Goal: Transaction & Acquisition: Purchase product/service

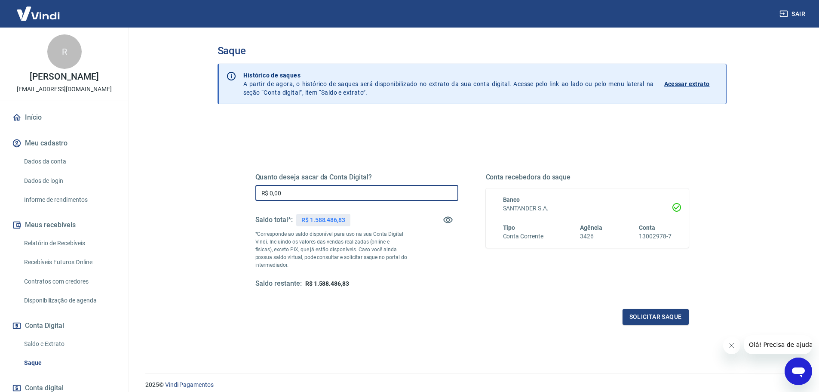
click at [374, 189] on input "R$ 0,00" at bounding box center [356, 193] width 203 height 16
type input "R$ 1.588.486,83"
click at [659, 317] on button "Solicitar saque" at bounding box center [656, 317] width 66 height 16
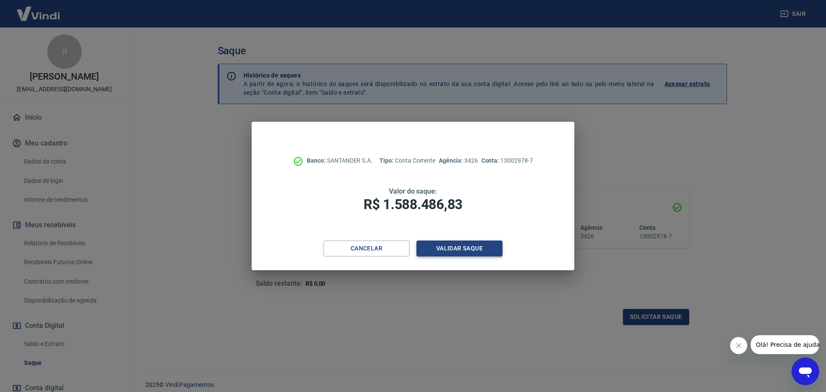
click at [453, 247] on button "Validar saque" at bounding box center [459, 248] width 86 height 16
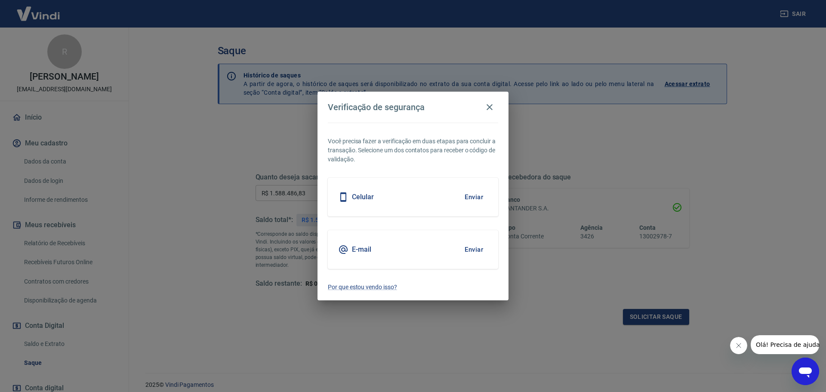
click at [369, 187] on div "Celular Enviar" at bounding box center [413, 197] width 170 height 39
click at [367, 200] on h5 "Celular" at bounding box center [363, 197] width 22 height 9
click at [474, 197] on button "Enviar" at bounding box center [474, 197] width 28 height 18
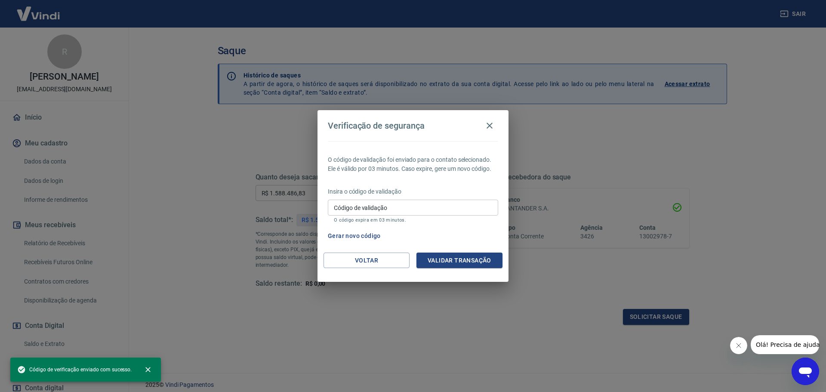
click at [472, 196] on div "Insira o código de validação Código de validação Código de validação O código e…" at bounding box center [413, 205] width 170 height 37
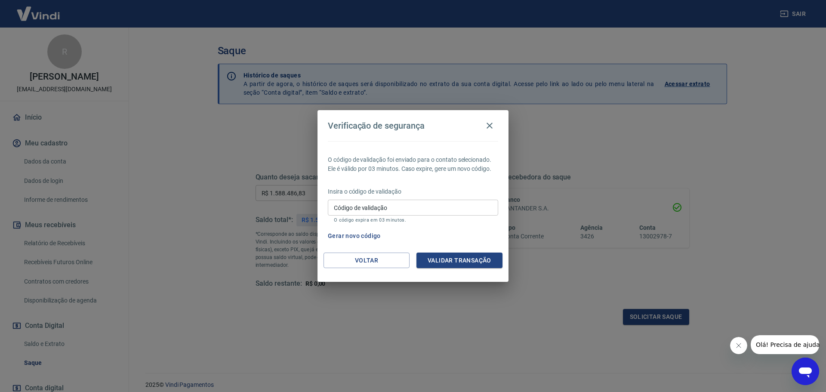
click at [419, 209] on input "Código de validação" at bounding box center [413, 208] width 170 height 16
type input "582698"
click at [440, 267] on button "Validar transação" at bounding box center [459, 260] width 86 height 16
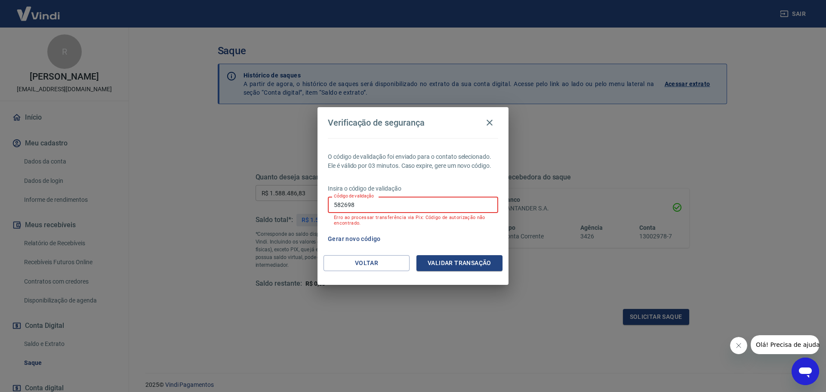
click at [423, 209] on input "582698" at bounding box center [413, 205] width 170 height 16
click at [364, 236] on button "Gerar novo código" at bounding box center [354, 239] width 60 height 16
click at [365, 208] on input "582698" at bounding box center [413, 205] width 170 height 16
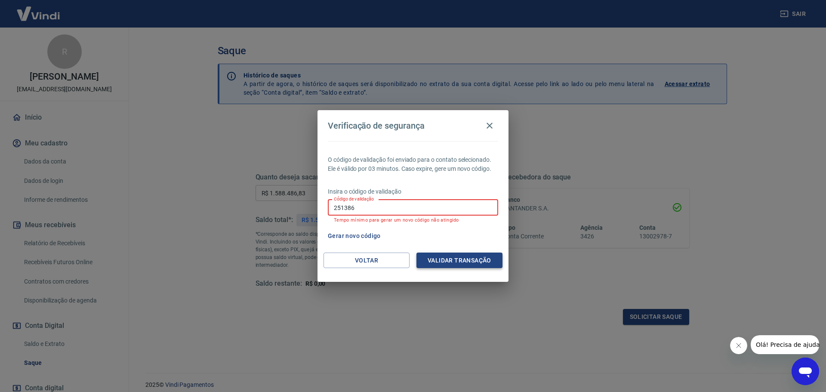
type input "251386"
click at [438, 258] on button "Validar transação" at bounding box center [459, 260] width 86 height 16
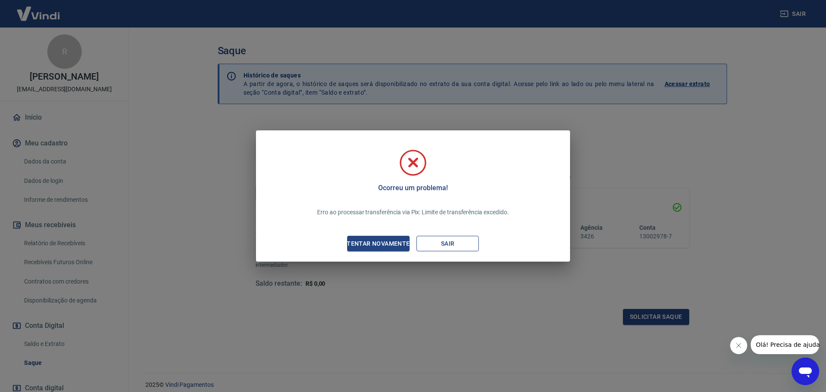
click at [443, 240] on button "Sair" at bounding box center [447, 244] width 62 height 16
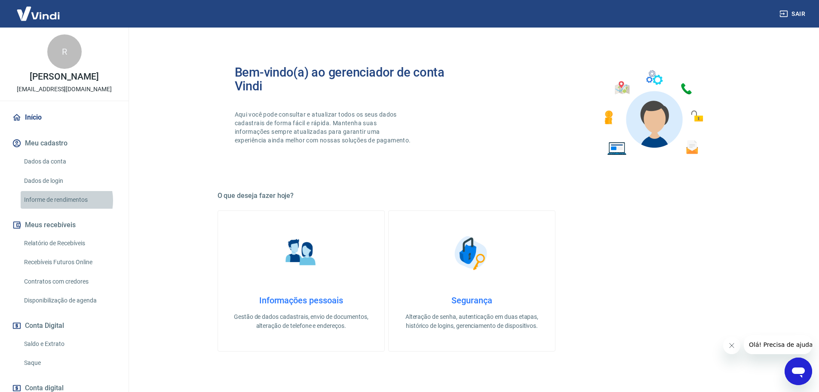
click at [59, 200] on link "Informe de rendimentos" at bounding box center [70, 200] width 98 height 18
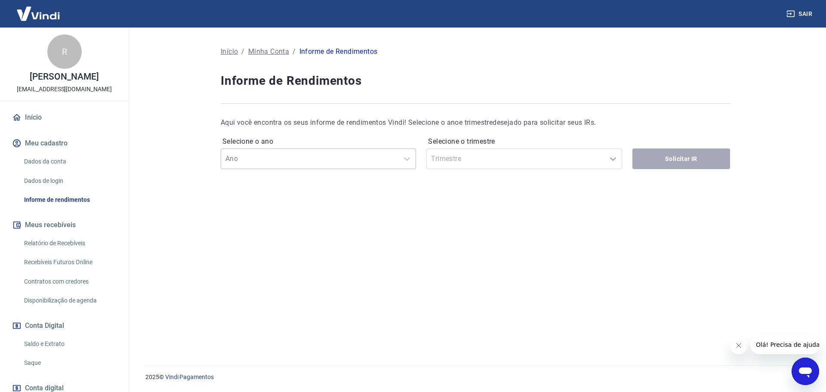
click at [283, 148] on div "Ano" at bounding box center [318, 158] width 195 height 21
click at [187, 127] on main "Início / [PERSON_NAME] / Informe de Rendimentos Informe de Rendimentos Aqui voc…" at bounding box center [475, 210] width 701 height 364
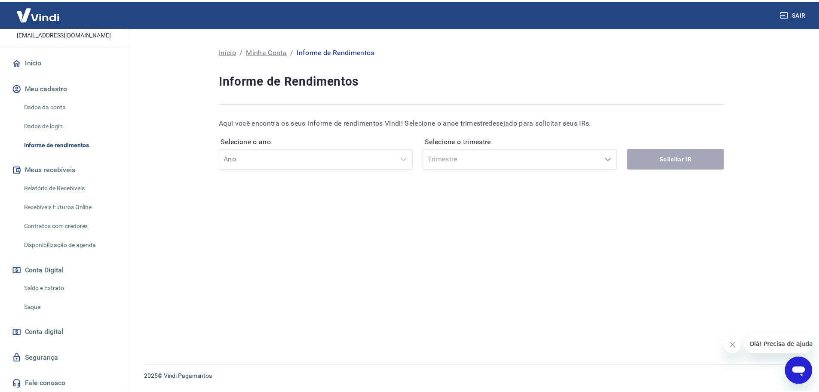
scroll to position [57, 0]
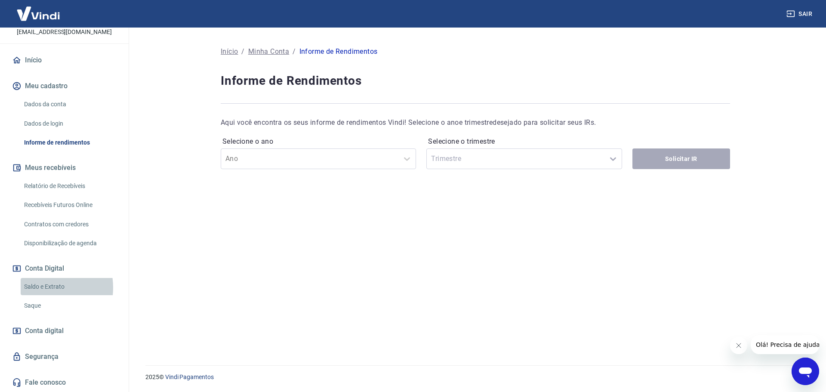
click at [39, 287] on link "Saldo e Extrato" at bounding box center [70, 287] width 98 height 18
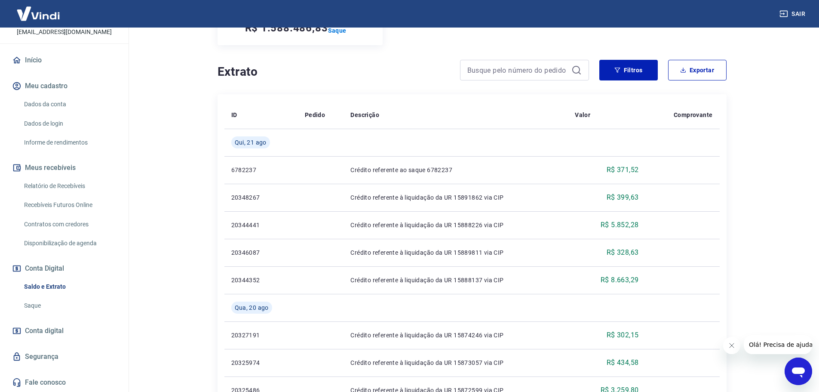
scroll to position [247, 0]
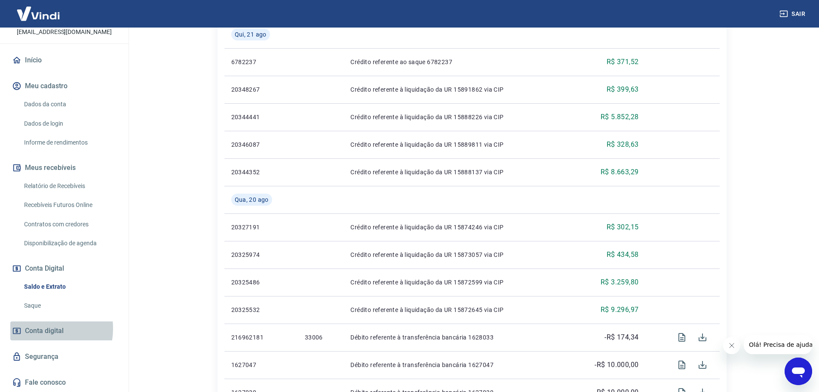
click at [40, 328] on span "Conta digital" at bounding box center [44, 331] width 39 height 12
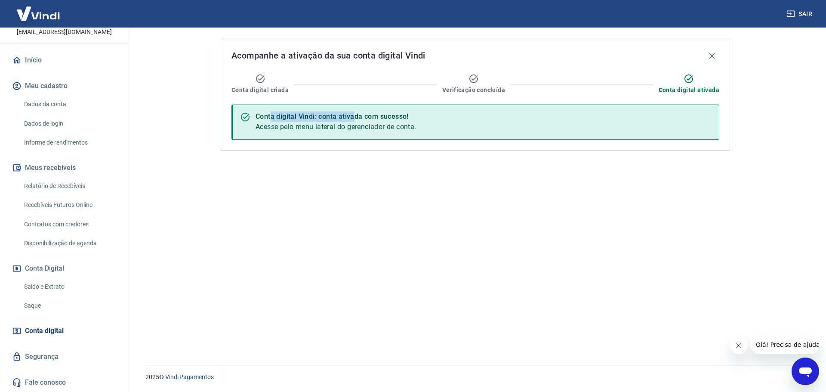
drag, startPoint x: 294, startPoint y: 117, endPoint x: 360, endPoint y: 108, distance: 67.2
click at [359, 108] on div "Conta digital Vindi: conta ativada com sucesso! Acesse pelo menu lateral do ger…" at bounding box center [475, 121] width 488 height 35
click at [360, 108] on div "Conta digital Vindi: conta ativada com sucesso! Acesse pelo menu lateral do ger…" at bounding box center [475, 121] width 488 height 35
drag, startPoint x: 258, startPoint y: 131, endPoint x: 353, endPoint y: 129, distance: 95.1
click at [353, 129] on div "Conta digital Vindi: conta ativada com sucesso! Acesse pelo menu lateral do ger…" at bounding box center [335, 122] width 161 height 27
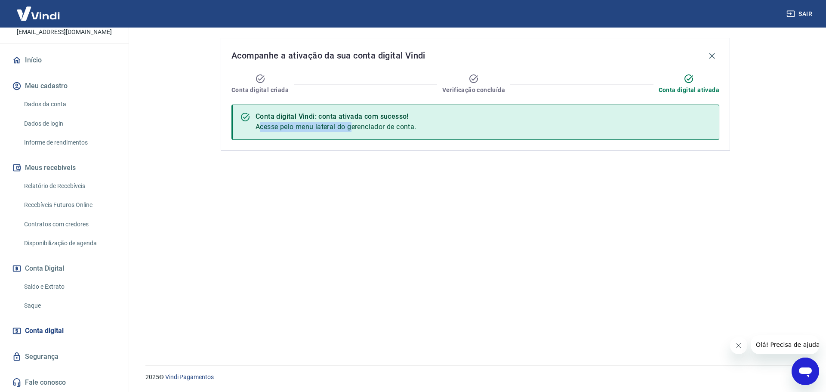
click at [353, 129] on span "Acesse pelo menu lateral do gerenciador de conta." at bounding box center [335, 127] width 161 height 8
click at [39, 358] on link "Segurança" at bounding box center [64, 356] width 108 height 19
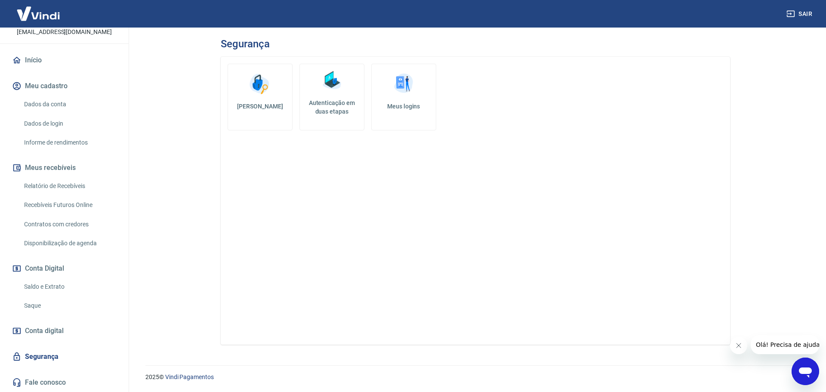
click at [399, 101] on link "Meus logins" at bounding box center [403, 97] width 65 height 67
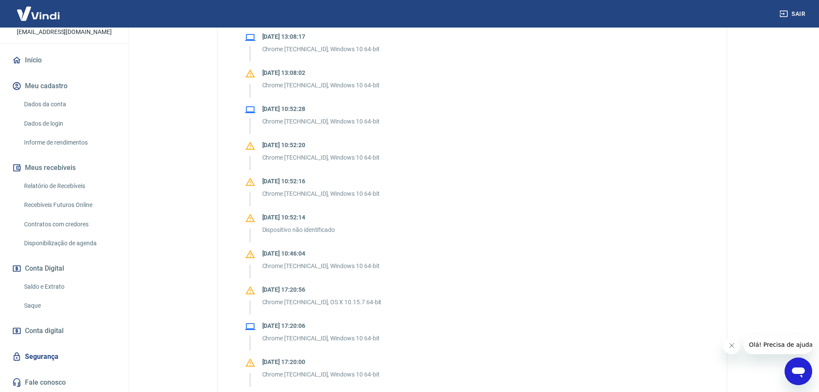
scroll to position [43, 0]
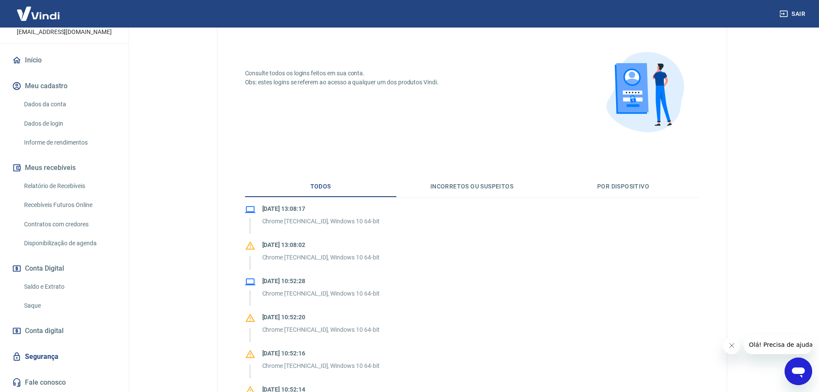
click at [774, 347] on span "Olá! Precisa de ajuda?" at bounding box center [782, 344] width 67 height 7
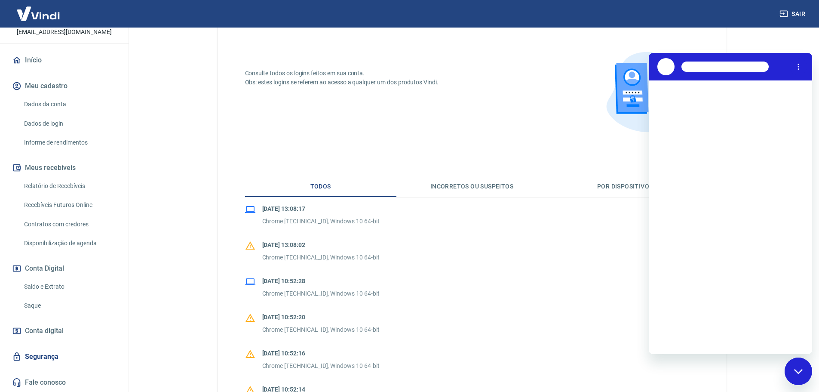
scroll to position [0, 0]
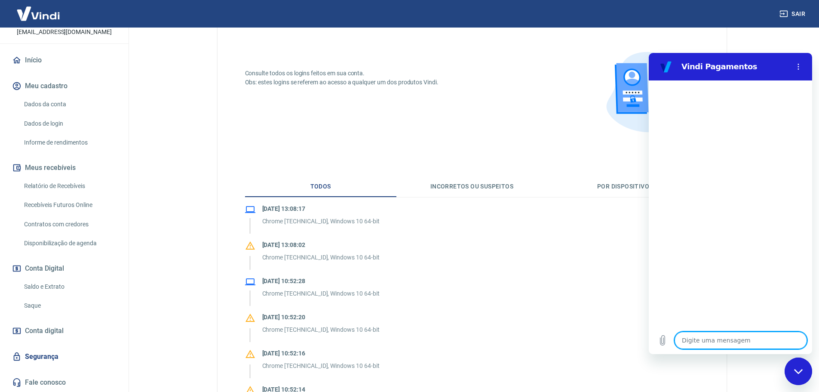
type textarea "E"
type textarea "x"
type textarea "Eu"
type textarea "x"
type textarea "Eu"
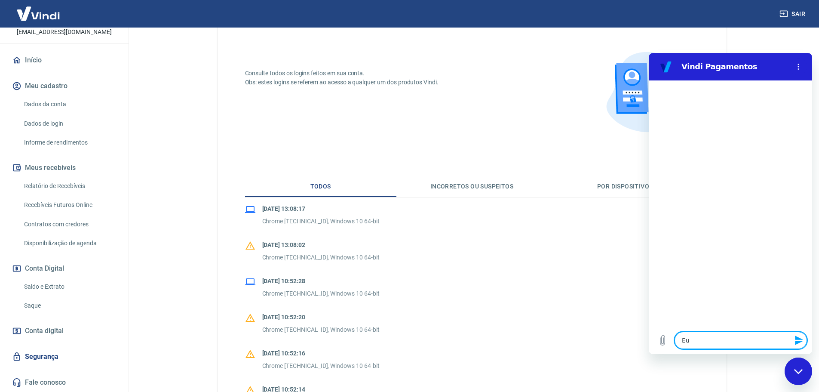
type textarea "x"
type textarea "Eu p"
type textarea "x"
type textarea "Eu pr"
type textarea "x"
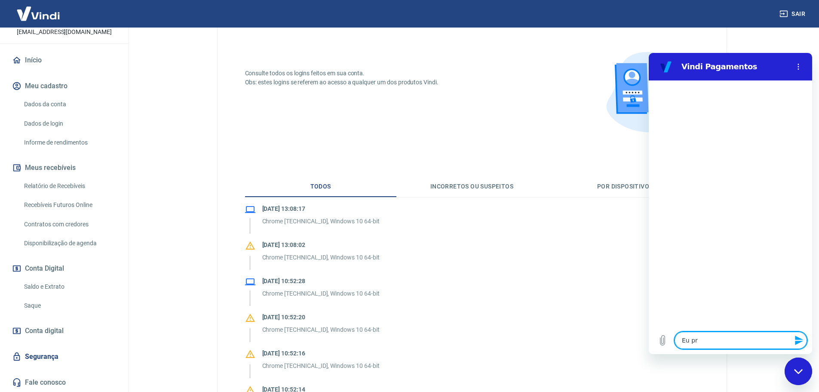
type textarea "Eu pre"
type textarea "x"
type textarea "Eu prec"
type textarea "x"
type textarea "Eu preci"
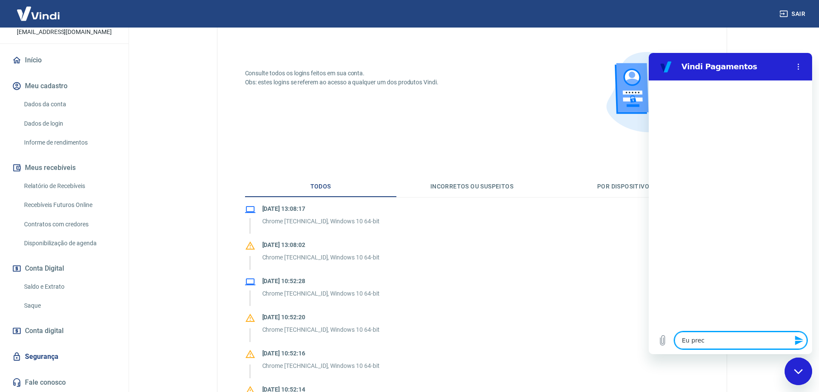
type textarea "x"
type textarea "Eu precis"
type textarea "x"
type textarea "Eu preciso"
type textarea "x"
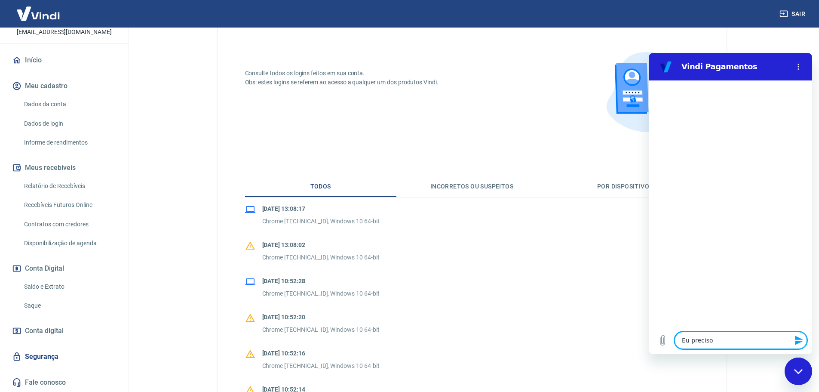
type textarea "Eu preciso"
type textarea "x"
type textarea "Eu preciso a"
type textarea "x"
type textarea "Eu preciso au"
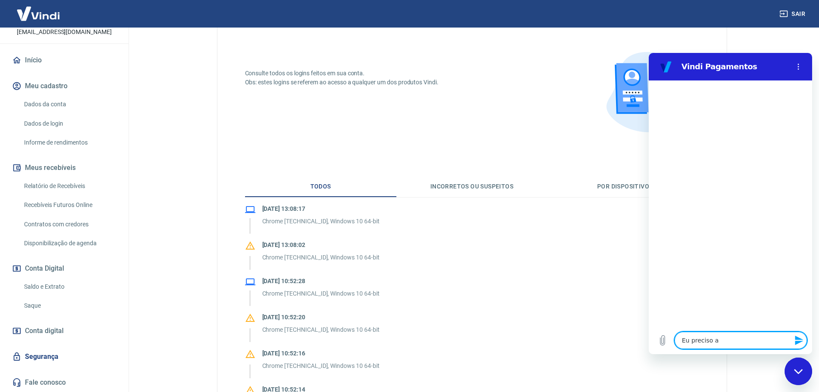
type textarea "x"
type textarea "Eu preciso aum"
type textarea "x"
type textarea "Eu preciso aume"
type textarea "x"
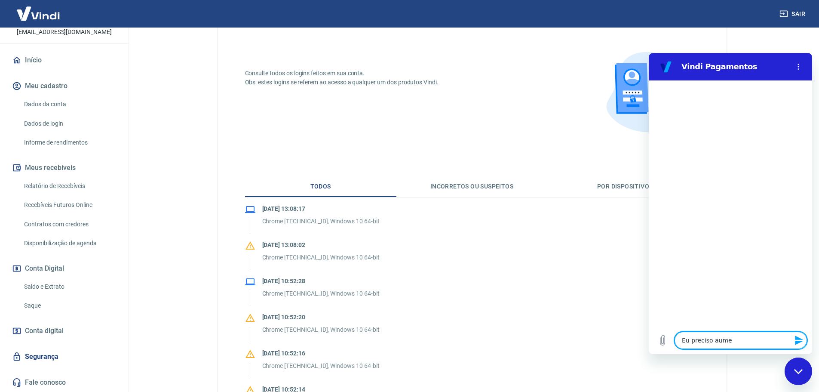
type textarea "Eu preciso aumen"
type textarea "x"
type textarea "Eu preciso aument"
type textarea "x"
type textarea "Eu preciso aumenta"
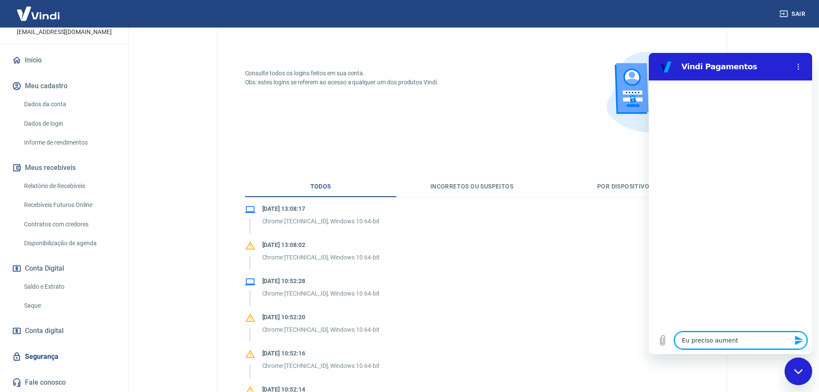
type textarea "x"
type textarea "Eu preciso aumentar"
type textarea "x"
type textarea "Eu preciso aumentar"
type textarea "x"
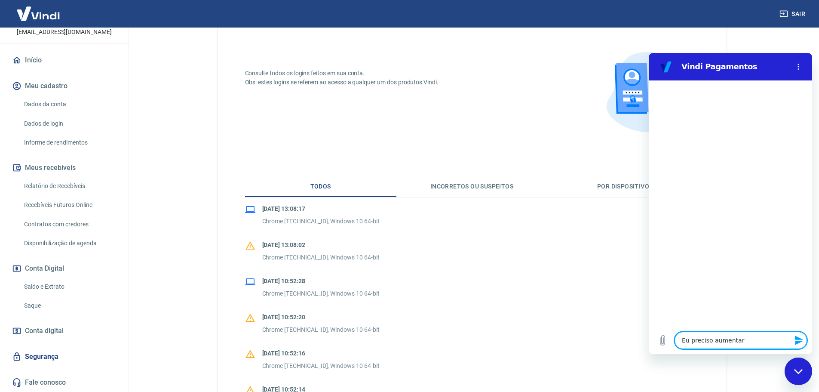
type textarea "Eu preciso aumentar o"
type textarea "x"
type textarea "Eu preciso aumentar o"
type textarea "x"
type textarea "Eu preciso aumentar o l"
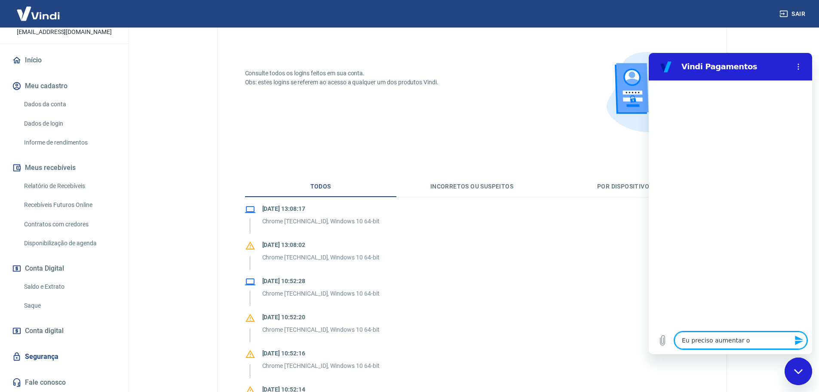
type textarea "x"
type textarea "Eu preciso aumentar o li"
type textarea "x"
type textarea "Eu preciso aumentar o lim"
type textarea "x"
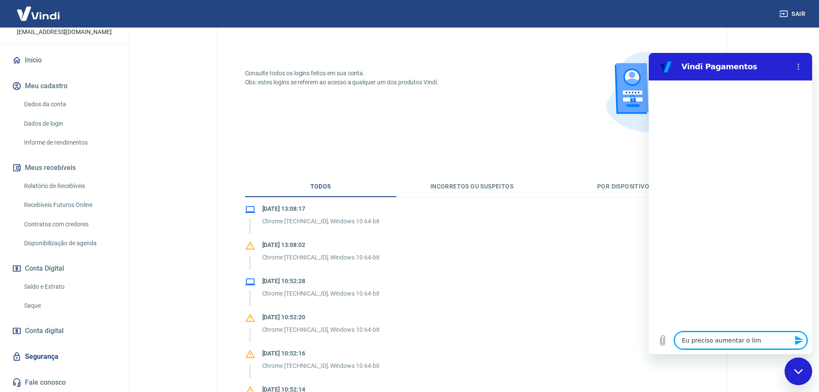
type textarea "Eu preciso aumentar o limi"
type textarea "x"
type textarea "Eu preciso aumentar o limit"
type textarea "x"
type textarea "Eu preciso aumentar o limite"
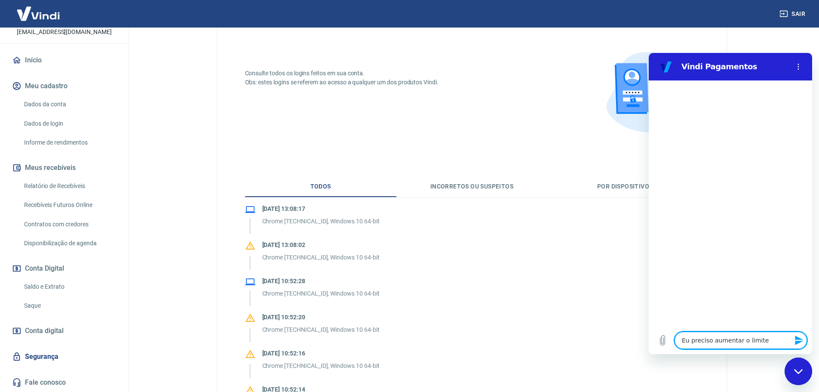
type textarea "x"
type textarea "Eu preciso aumentar o limite"
type textarea "x"
type textarea "Eu preciso aumentar o limite d"
type textarea "x"
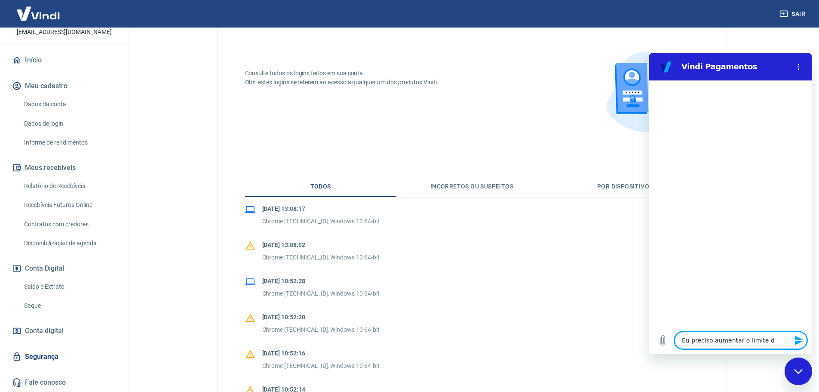
type textarea "Eu preciso aumentar o limite da"
type textarea "x"
type textarea "Eu preciso aumentar o limite dae"
type textarea "x"
type textarea "Eu preciso aumentar o limite da"
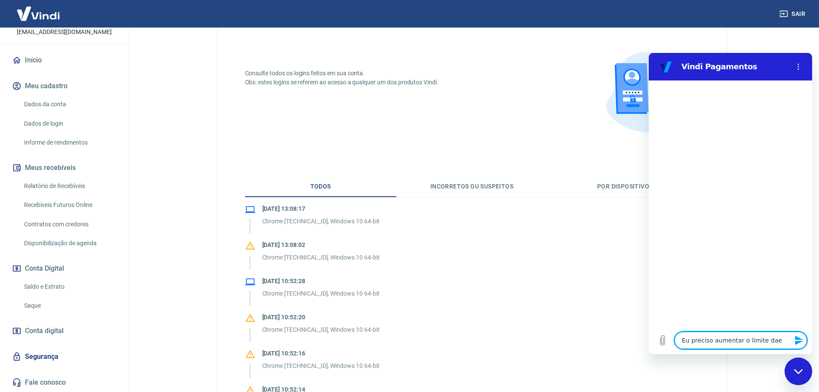
type textarea "x"
type textarea "Eu preciso aumentar o limite d"
type textarea "x"
type textarea "Eu preciso aumentar o limite de"
type textarea "x"
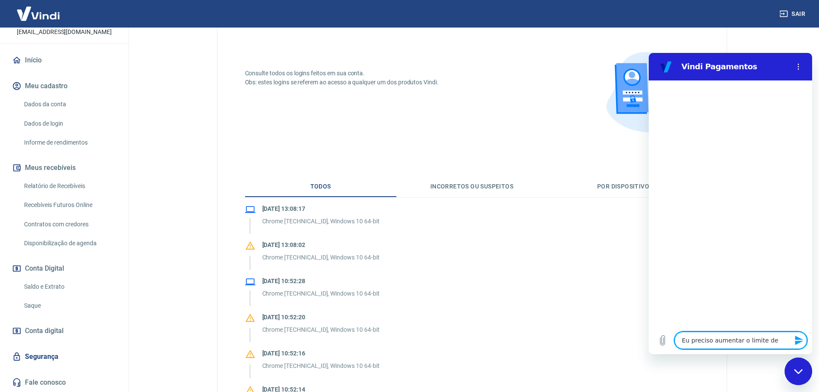
type textarea "Eu preciso aumentar o limite de"
type textarea "x"
type textarea "Eu preciso aumentar o limite de S"
type textarea "x"
type textarea "Eu preciso aumentar o limite de Sa"
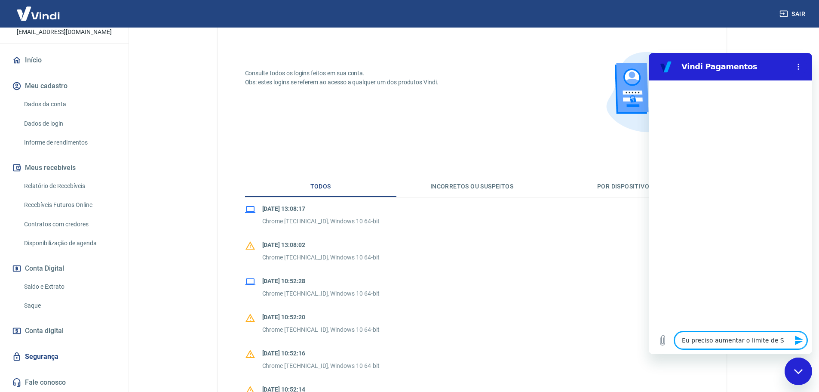
type textarea "x"
type textarea "Eu preciso aumentar o limite de Saq"
type textarea "x"
type textarea "Eu preciso aumentar o limite de Saqu"
type textarea "x"
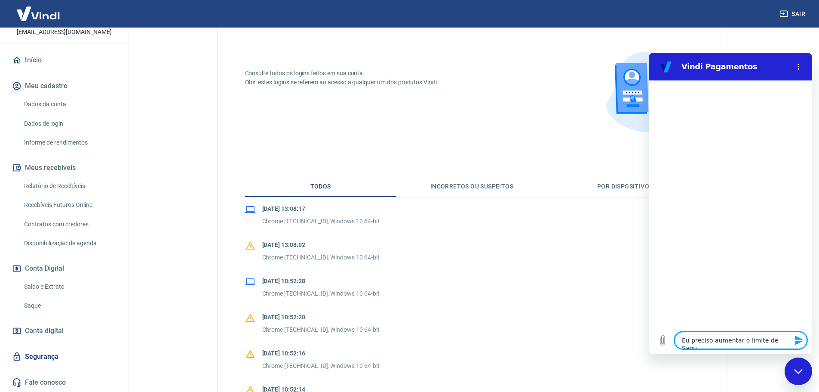
type textarea "Eu preciso aumentar o limite de Saque"
type textarea "x"
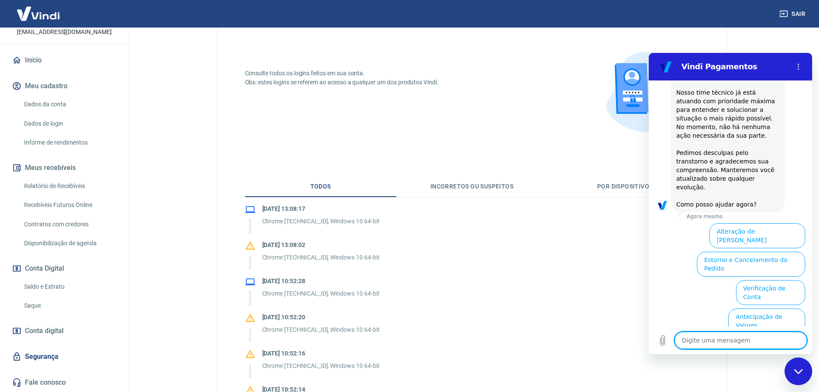
scroll to position [211, 0]
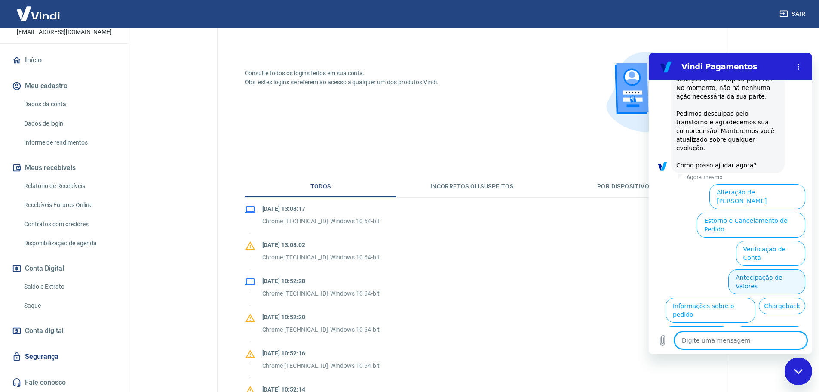
click at [747, 269] on button "Antecipação de Valores" at bounding box center [766, 281] width 77 height 25
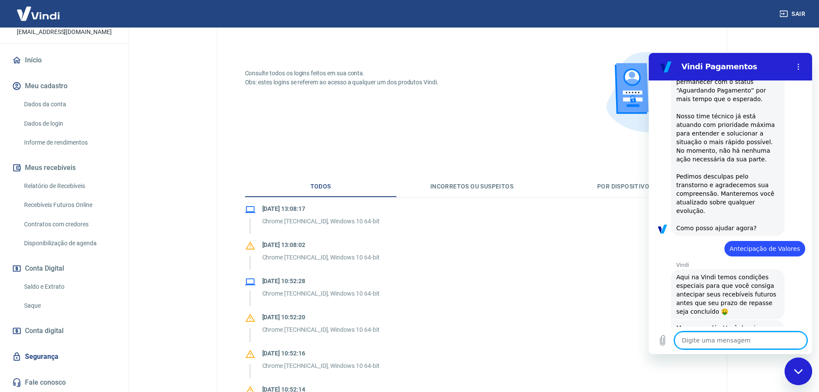
scroll to position [190, 0]
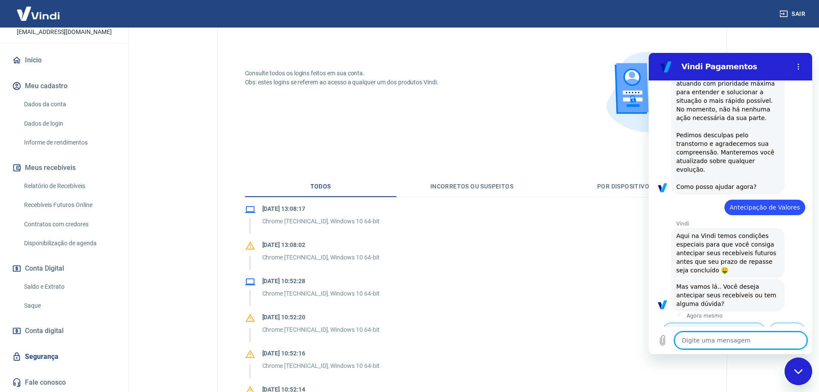
click at [709, 323] on button "Desejo antecipar meus recebíveis" at bounding box center [714, 335] width 103 height 25
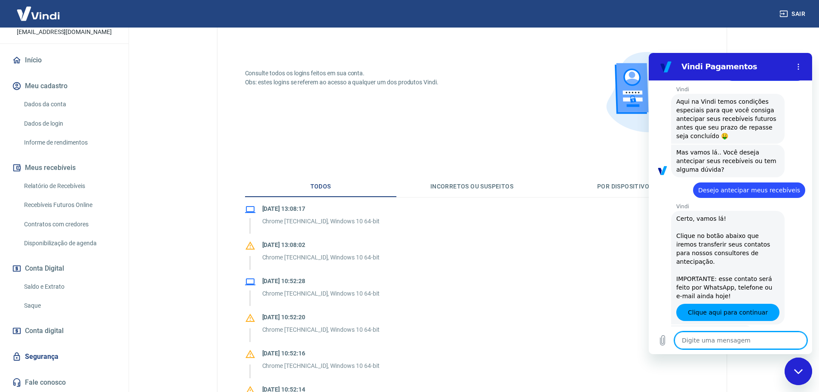
scroll to position [325, 0]
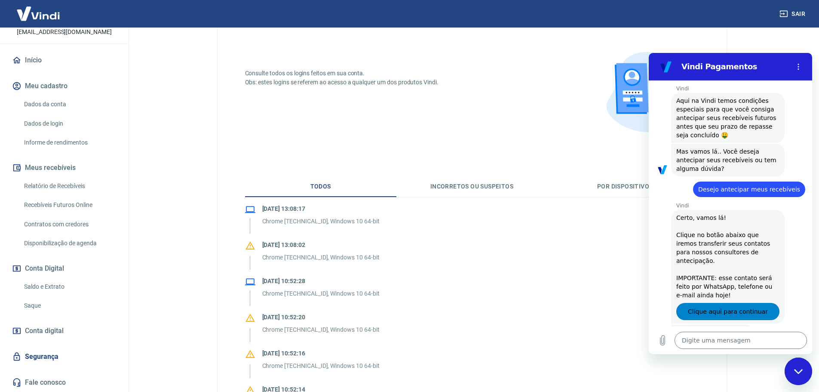
click at [729, 306] on span "Clique aqui para continuar" at bounding box center [728, 311] width 80 height 10
click at [751, 351] on button "Sim" at bounding box center [763, 359] width 25 height 16
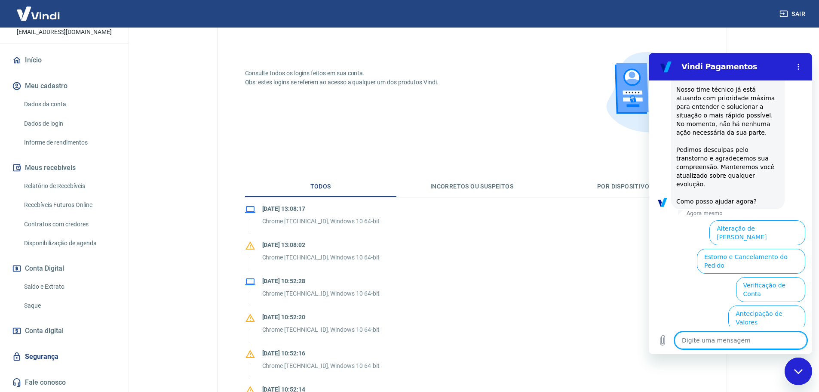
scroll to position [747, 0]
click at [731, 360] on button "Extrato e Recebíveis" at bounding box center [697, 372] width 68 height 25
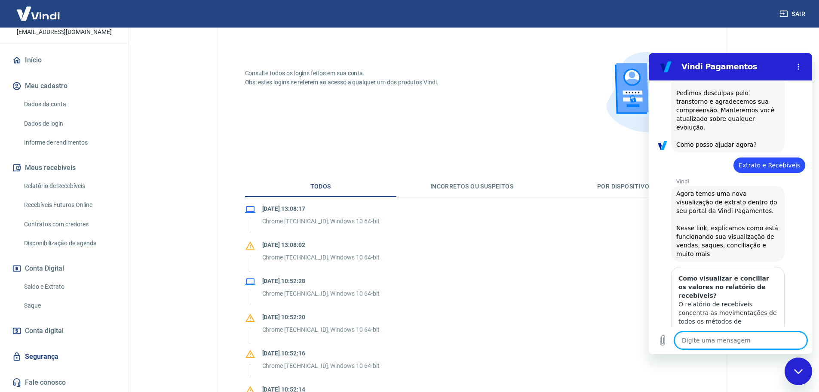
scroll to position [824, 0]
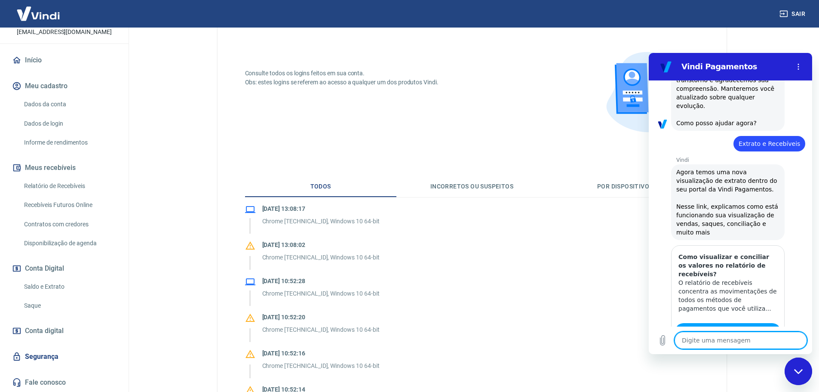
click at [760, 377] on button "Sim" at bounding box center [763, 385] width 25 height 16
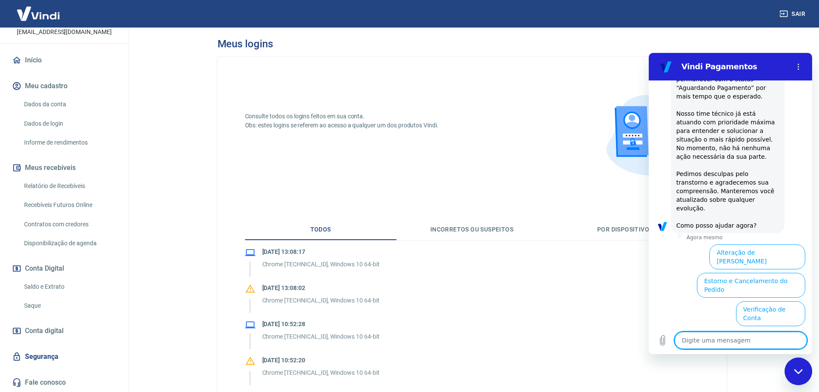
scroll to position [258, 0]
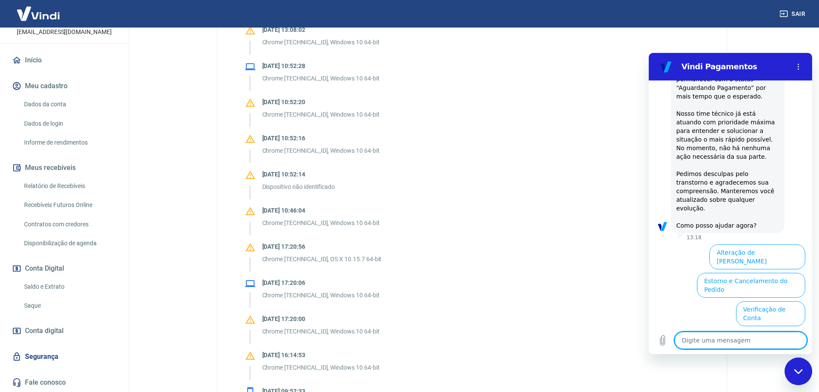
type textarea "x"
click at [27, 308] on link "Saque" at bounding box center [70, 306] width 98 height 18
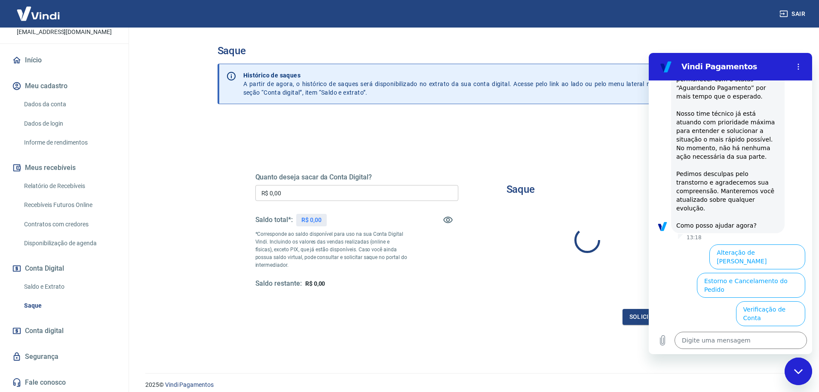
click at [300, 191] on input "R$ 0,00" at bounding box center [356, 193] width 203 height 16
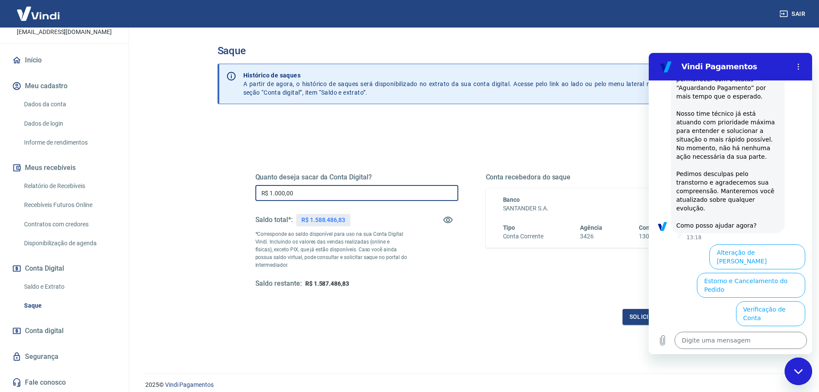
type input "R$ 1.000,00"
click at [805, 377] on div "Fechar janela de mensagens" at bounding box center [799, 371] width 26 height 26
type textarea "x"
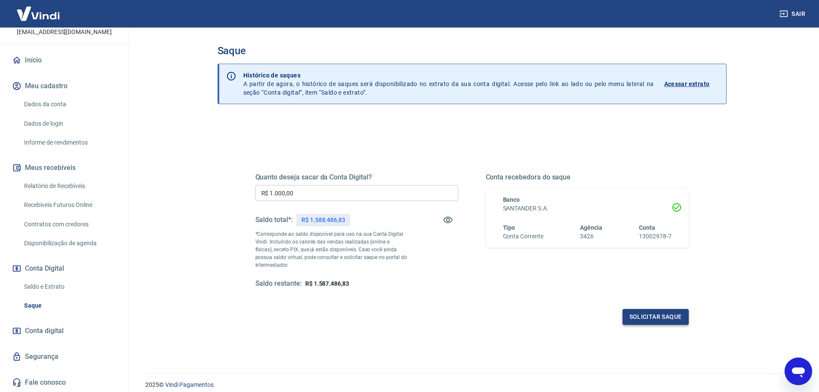
click at [644, 313] on button "Solicitar saque" at bounding box center [656, 317] width 66 height 16
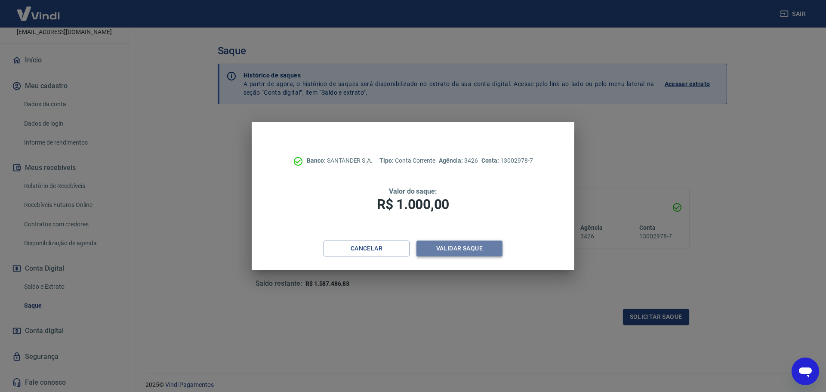
click at [464, 249] on button "Validar saque" at bounding box center [459, 248] width 86 height 16
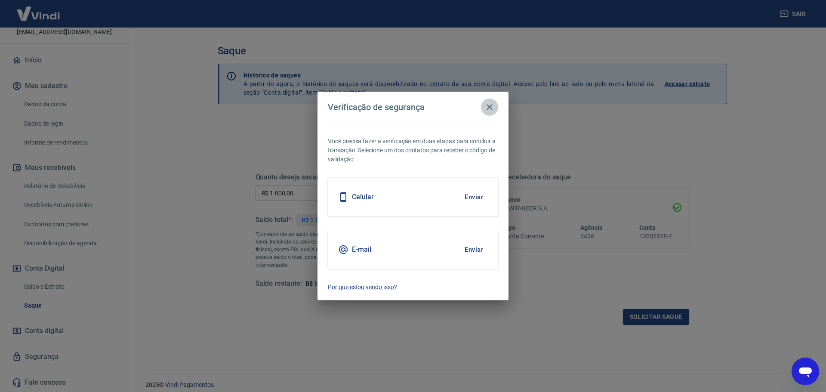
click at [486, 105] on icon "button" at bounding box center [489, 107] width 10 height 10
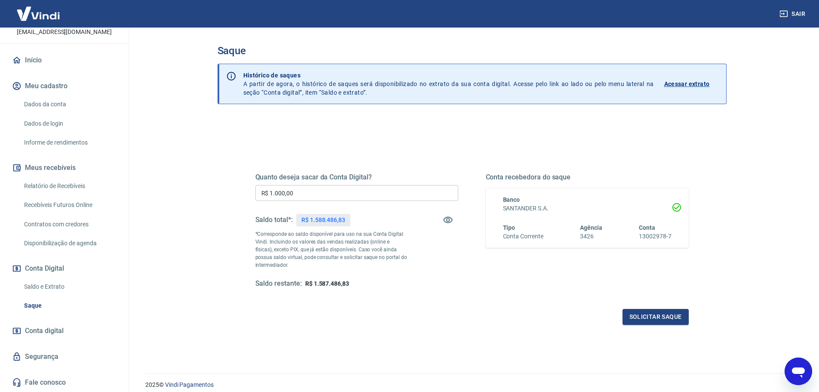
click at [340, 195] on input "R$ 1.000,00" at bounding box center [356, 193] width 203 height 16
type input "R$ 1.000.000,00"
click at [660, 322] on button "Solicitar saque" at bounding box center [656, 317] width 66 height 16
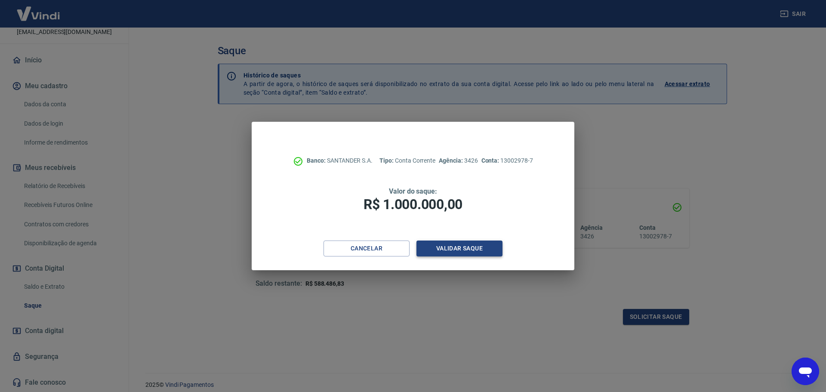
click at [475, 246] on button "Validar saque" at bounding box center [459, 248] width 86 height 16
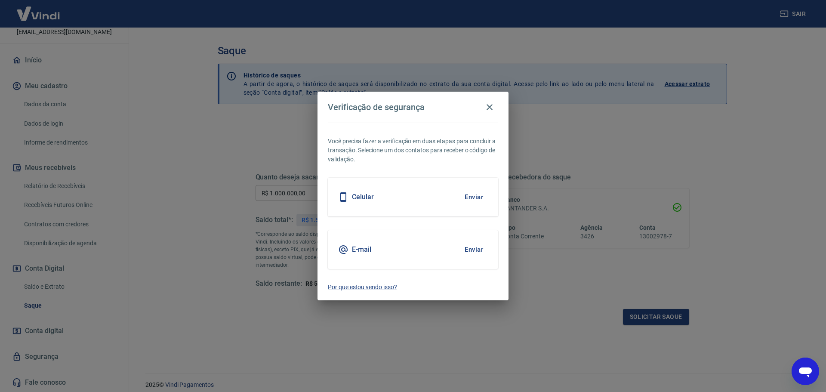
click at [429, 203] on div "Celular Enviar" at bounding box center [413, 197] width 170 height 39
click at [366, 196] on h5 "Celular" at bounding box center [363, 197] width 22 height 9
click at [472, 196] on button "Enviar" at bounding box center [474, 197] width 28 height 18
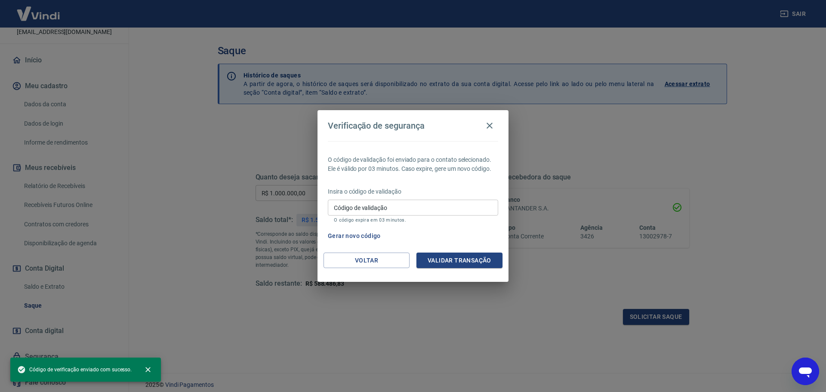
click at [427, 205] on input "Código de validação" at bounding box center [413, 208] width 170 height 16
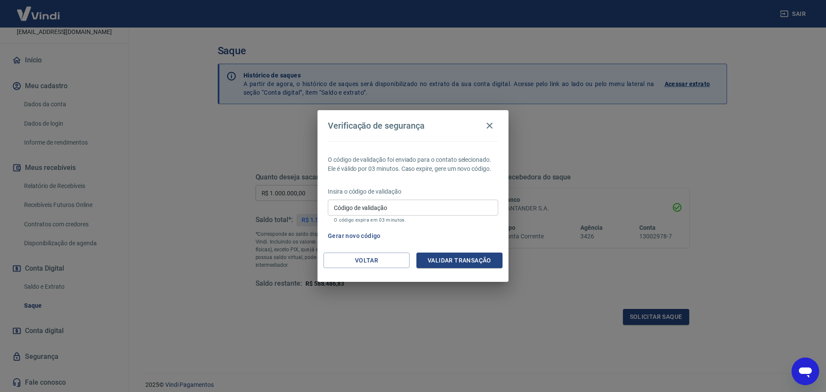
click at [413, 130] on h4 "Verificação de segurança" at bounding box center [376, 125] width 97 height 10
click at [378, 208] on input "Código de validação" at bounding box center [413, 208] width 170 height 16
click at [349, 232] on button "Gerar novo código" at bounding box center [354, 236] width 60 height 16
click at [380, 209] on input "Código de validação" at bounding box center [413, 208] width 170 height 16
drag, startPoint x: 487, startPoint y: 124, endPoint x: 491, endPoint y: 120, distance: 5.2
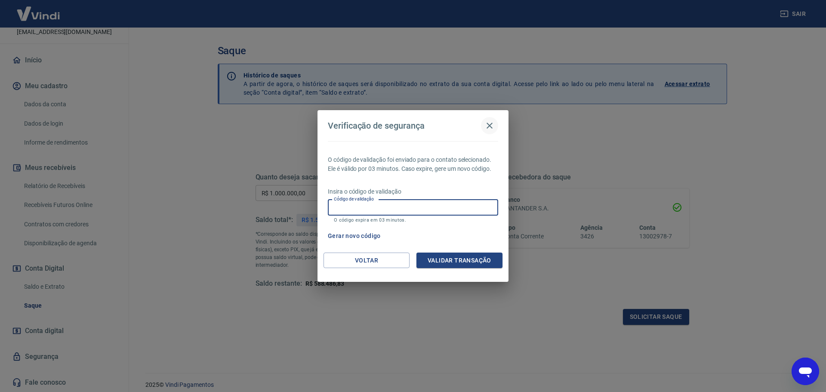
click at [487, 124] on icon "button" at bounding box center [489, 126] width 6 height 6
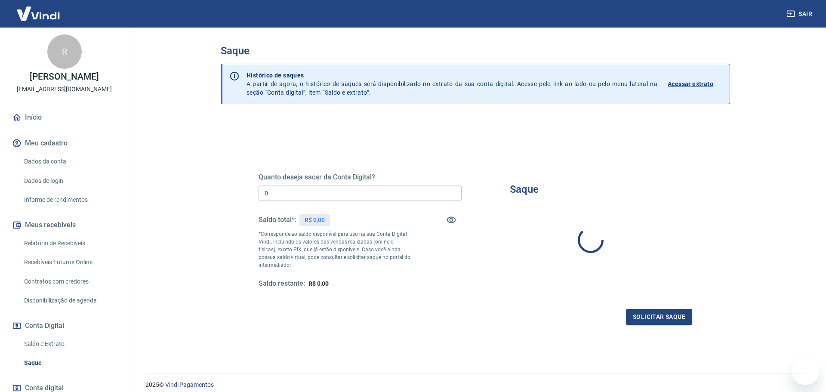
type input "R$ 0,00"
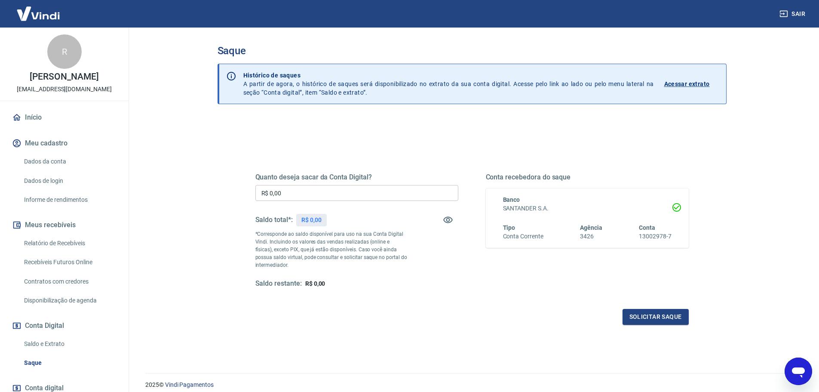
click at [361, 193] on input "R$ 0,00" at bounding box center [356, 193] width 203 height 16
type input "R$ 1.000.000,00"
click at [455, 289] on div "Quanto deseja sacar da Conta Digital? R$ 1.000.000,00 ​ Saldo total*: R$ 0,00 *…" at bounding box center [471, 238] width 433 height 172
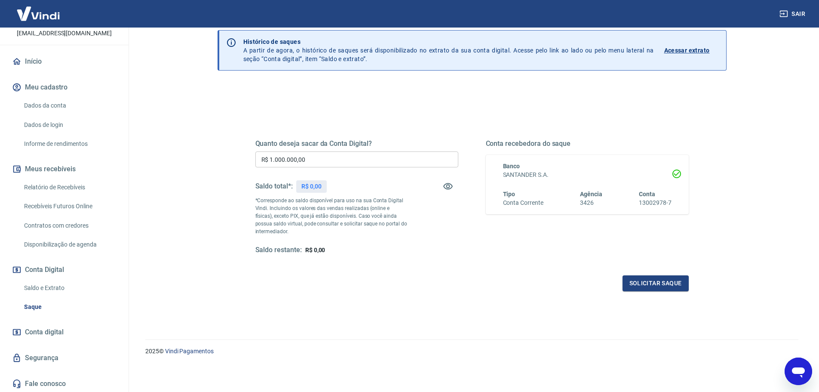
scroll to position [57, 0]
click at [36, 286] on link "Saldo e Extrato" at bounding box center [70, 287] width 98 height 18
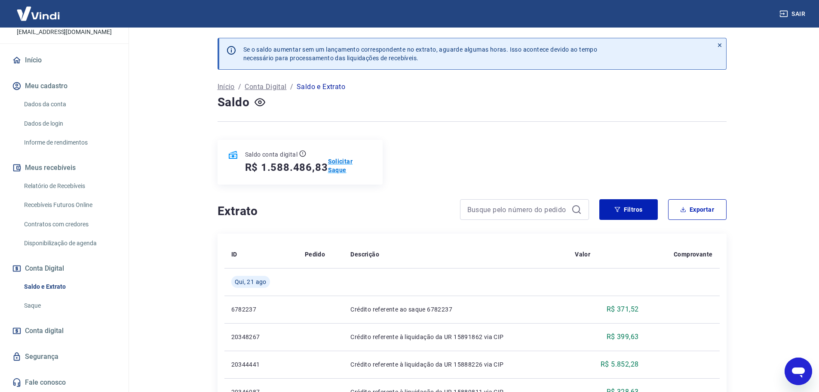
click at [347, 168] on p "Solicitar Saque" at bounding box center [350, 165] width 44 height 17
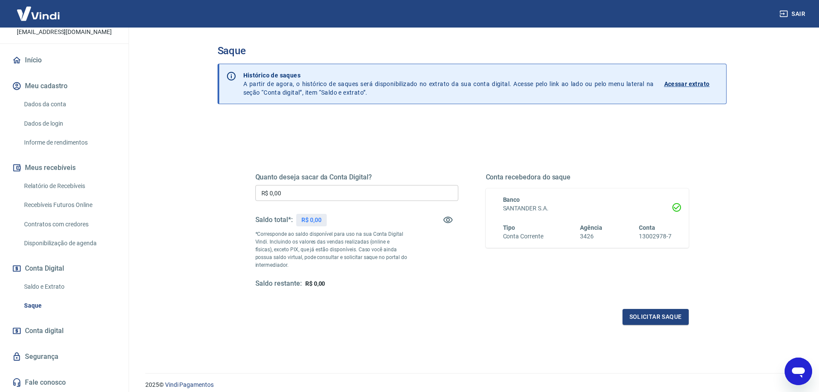
click at [376, 194] on input "R$ 0,00" at bounding box center [356, 193] width 203 height 16
type input "R$ 1.000.000,00"
click at [658, 315] on button "Solicitar saque" at bounding box center [656, 317] width 66 height 16
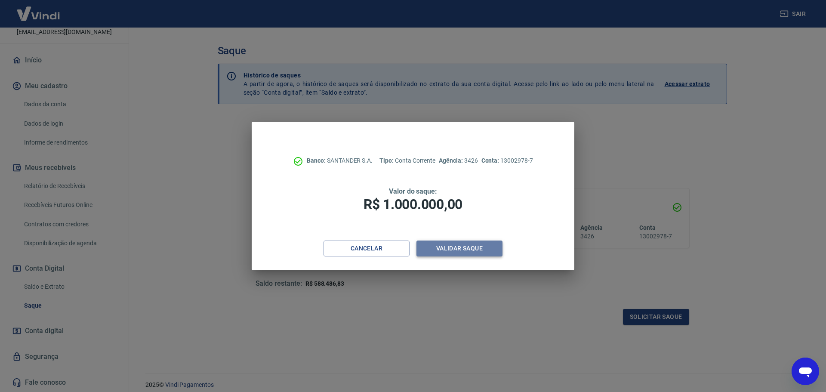
click at [465, 244] on button "Validar saque" at bounding box center [459, 248] width 86 height 16
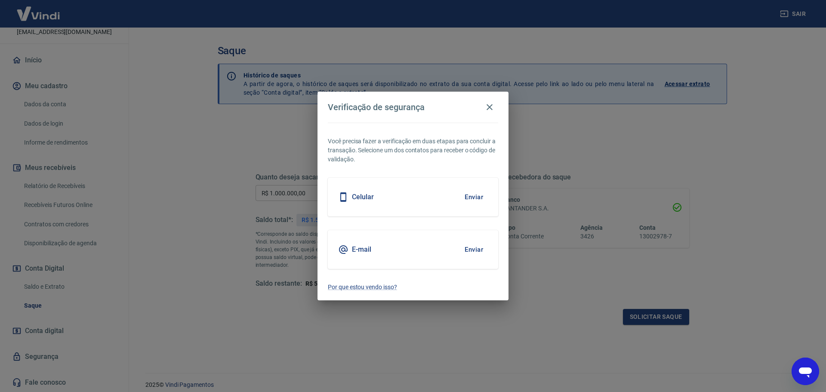
click at [400, 199] on div "Celular Enviar" at bounding box center [413, 197] width 170 height 39
click at [475, 194] on button "Enviar" at bounding box center [474, 197] width 28 height 18
click at [470, 194] on button "Enviar" at bounding box center [474, 197] width 28 height 18
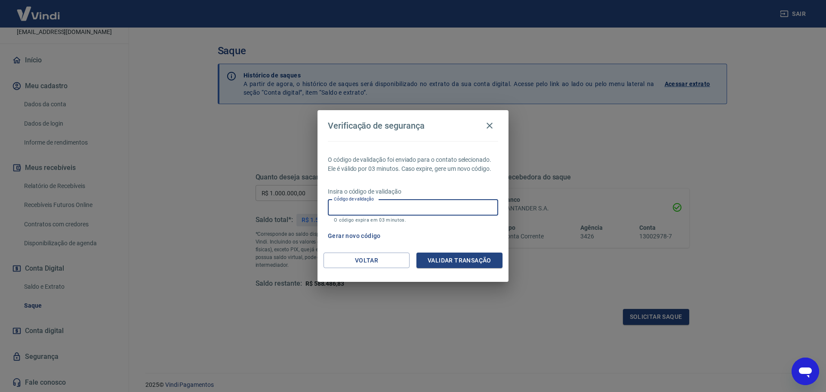
click at [390, 205] on input "Código de validação" at bounding box center [413, 208] width 170 height 16
type input "216959"
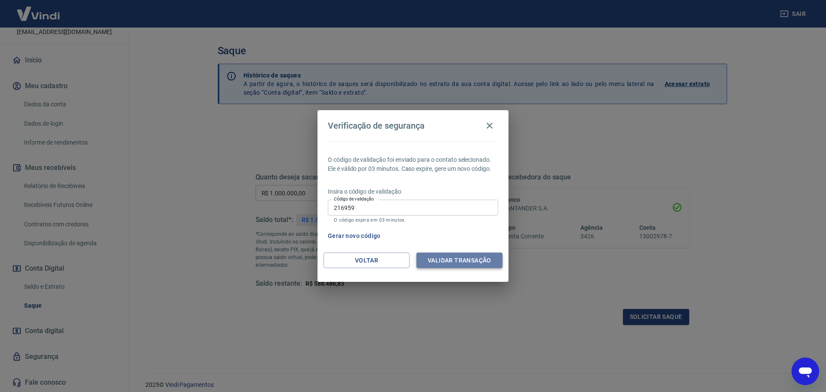
click at [422, 258] on button "Validar transação" at bounding box center [459, 260] width 86 height 16
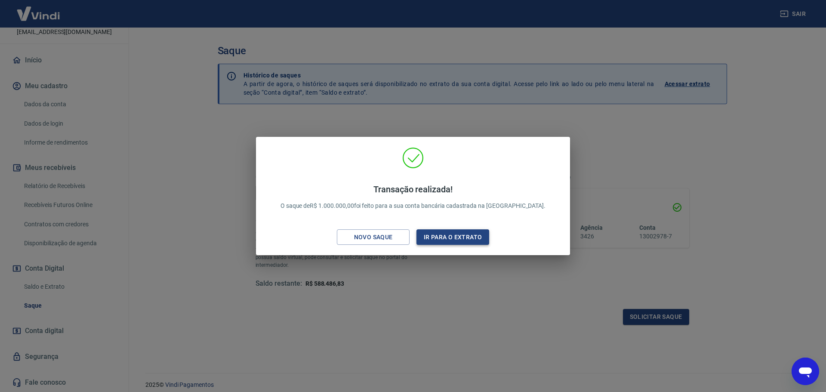
click at [449, 236] on button "Ir para o extrato" at bounding box center [452, 237] width 73 height 16
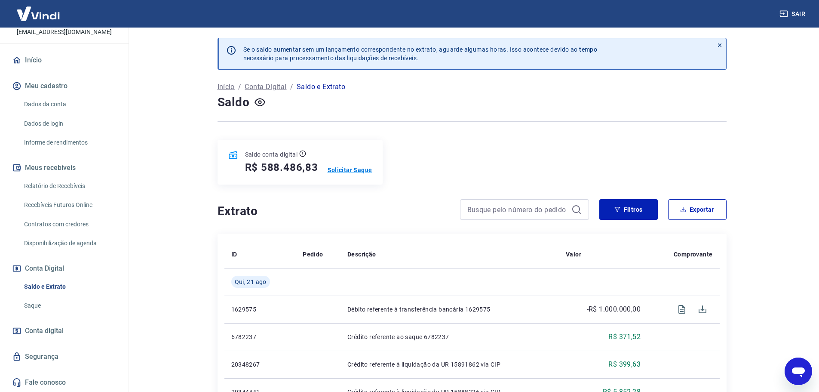
click at [351, 168] on p "Solicitar Saque" at bounding box center [350, 170] width 45 height 9
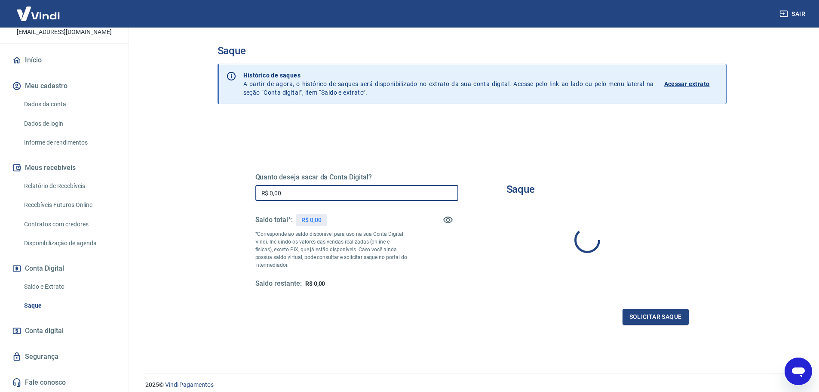
click at [342, 191] on input "R$ 0,00" at bounding box center [356, 193] width 203 height 16
type input "R$ 588.486,83"
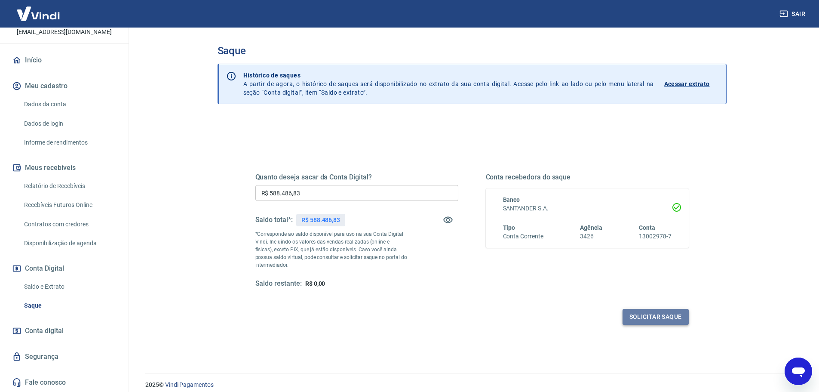
click at [647, 317] on button "Solicitar saque" at bounding box center [656, 317] width 66 height 16
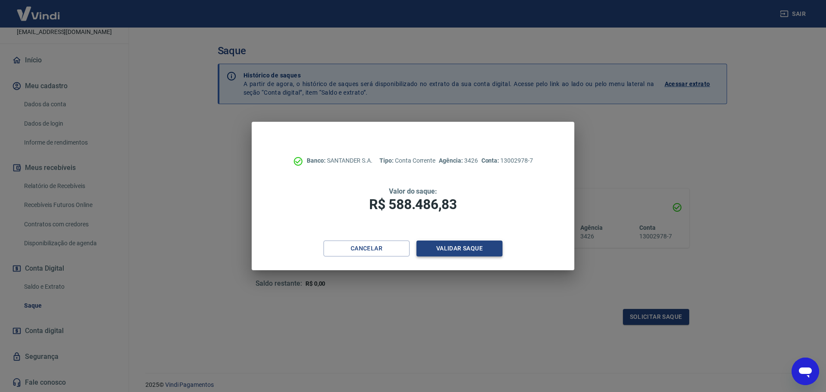
click at [471, 249] on button "Validar saque" at bounding box center [459, 248] width 86 height 16
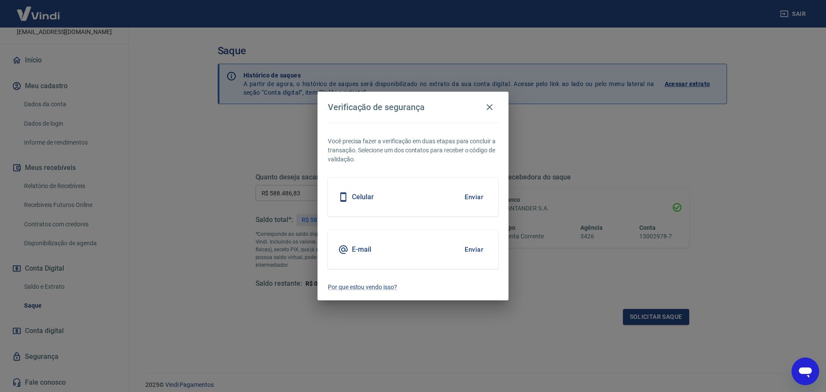
click at [437, 203] on div "Celular Enviar" at bounding box center [413, 197] width 170 height 39
click at [476, 191] on button "Enviar" at bounding box center [474, 197] width 28 height 18
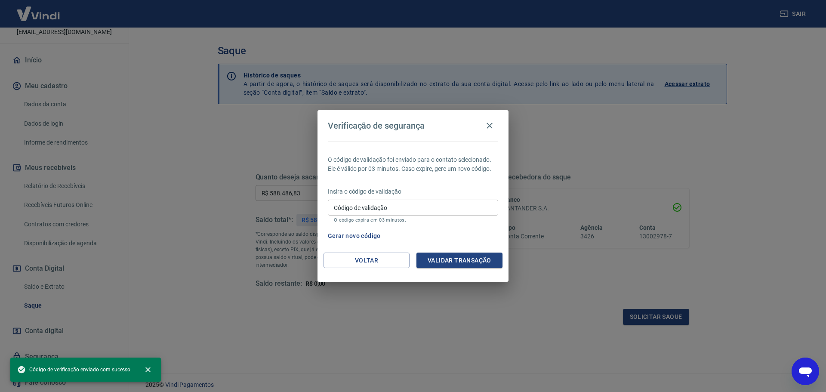
click at [410, 207] on input "Código de validação" at bounding box center [413, 208] width 170 height 16
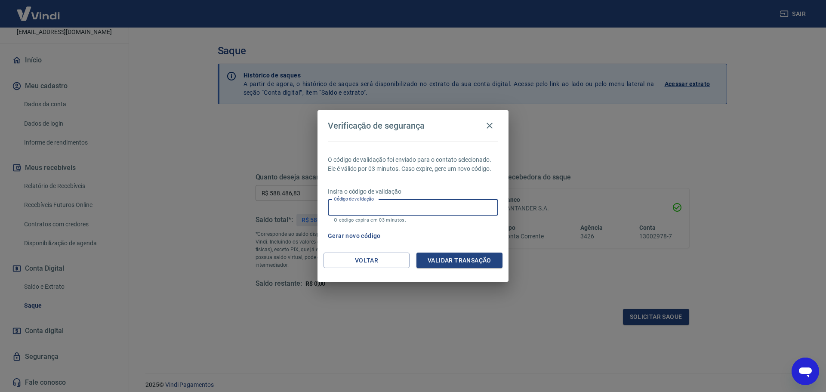
type input "7"
type input "417708"
click at [455, 254] on button "Validar transação" at bounding box center [459, 260] width 86 height 16
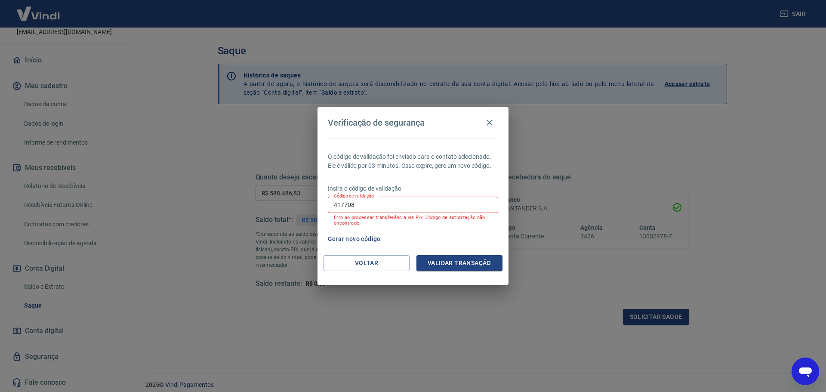
click at [383, 208] on input "417708" at bounding box center [413, 205] width 170 height 16
click at [368, 234] on button "Gerar novo código" at bounding box center [354, 239] width 60 height 16
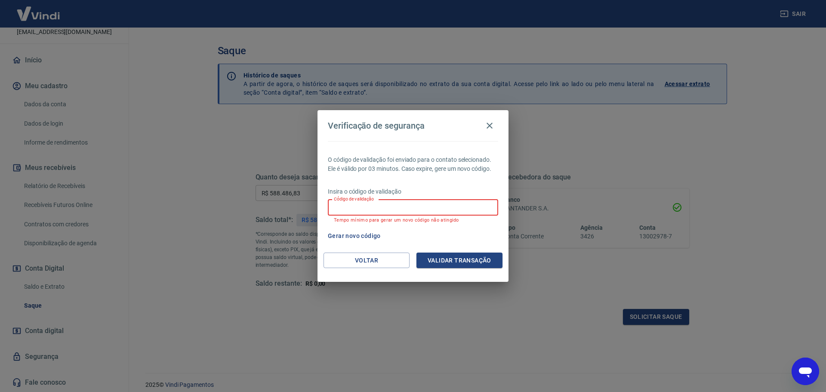
click at [399, 206] on input "Código de validação" at bounding box center [413, 208] width 170 height 16
type input "235788"
click at [463, 258] on button "Validar transação" at bounding box center [459, 260] width 86 height 16
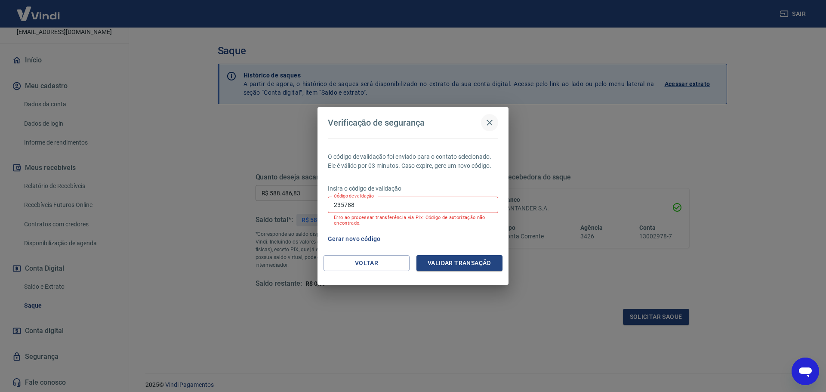
click at [489, 123] on icon "button" at bounding box center [489, 123] width 6 height 6
